Goal: Navigation & Orientation: Find specific page/section

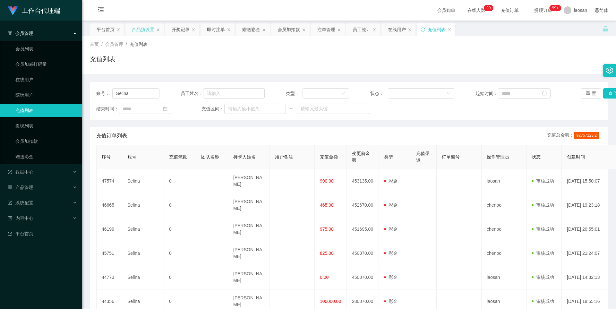
click at [146, 26] on div "产品预设置" at bounding box center [143, 29] width 22 height 12
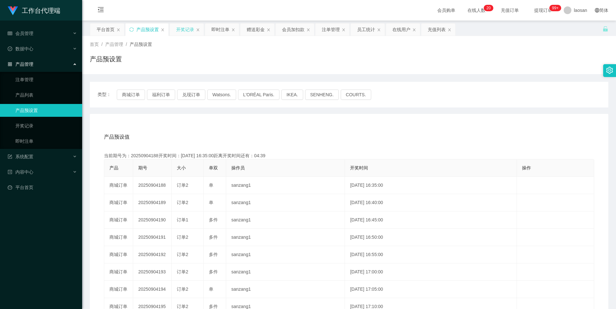
click at [187, 30] on div "开奖记录" at bounding box center [185, 29] width 18 height 12
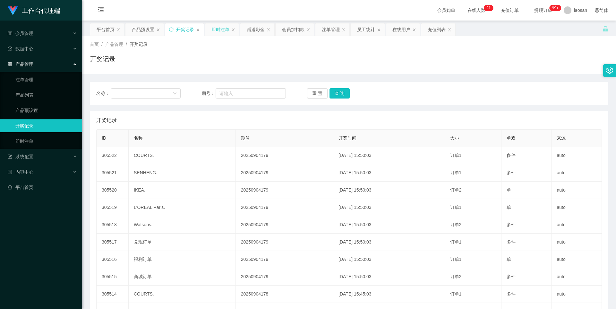
click at [213, 25] on div "即时注单" at bounding box center [220, 29] width 18 height 12
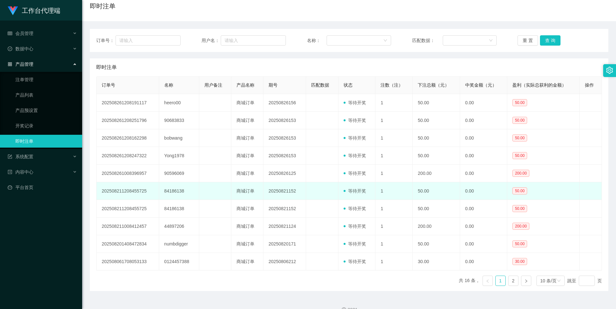
scroll to position [64, 0]
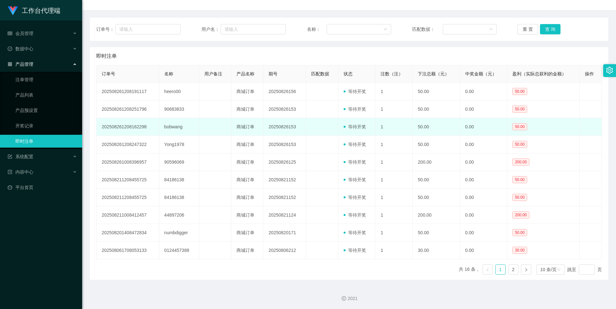
click at [174, 126] on td "bobwang" at bounding box center [179, 127] width 40 height 18
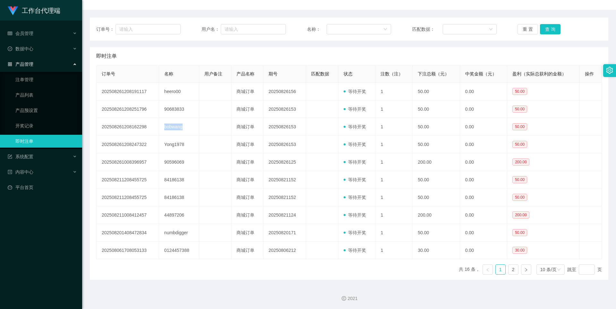
copy td "bobwang"
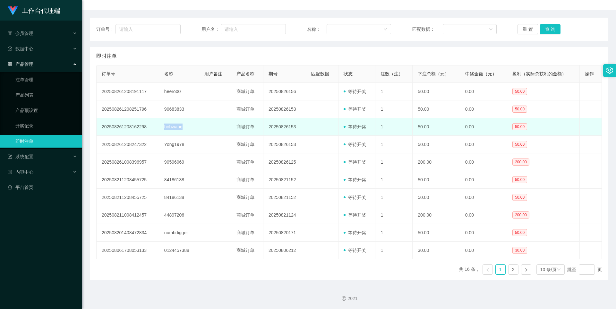
click at [169, 125] on td "bobwang" at bounding box center [179, 127] width 40 height 18
